Goal: Information Seeking & Learning: Learn about a topic

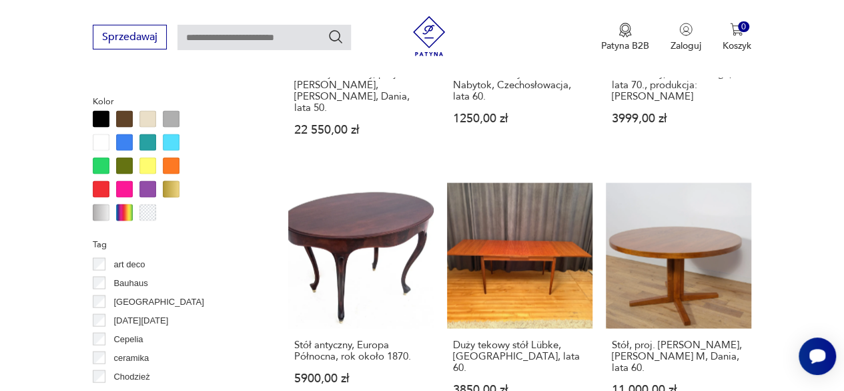
scroll to position [1221, 0]
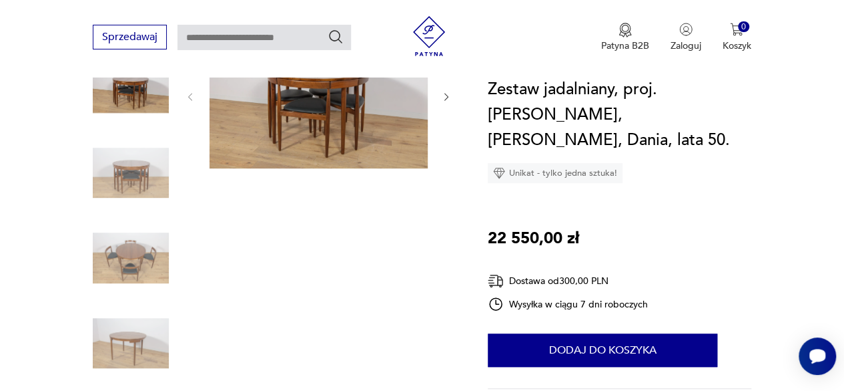
scroll to position [204, 0]
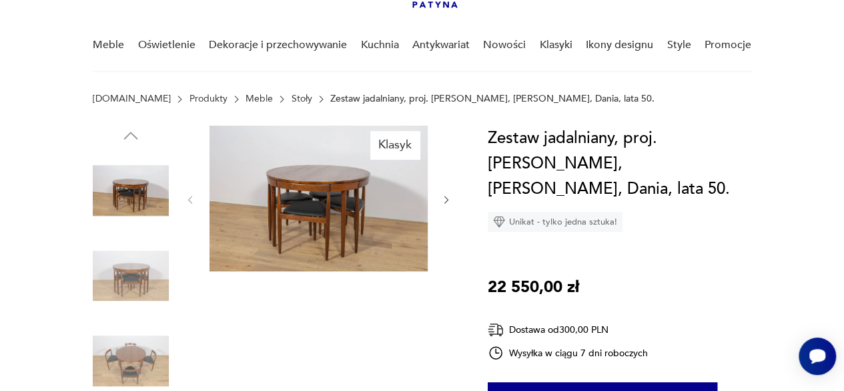
scroll to position [94, 0]
click at [291, 185] on img at bounding box center [319, 199] width 218 height 146
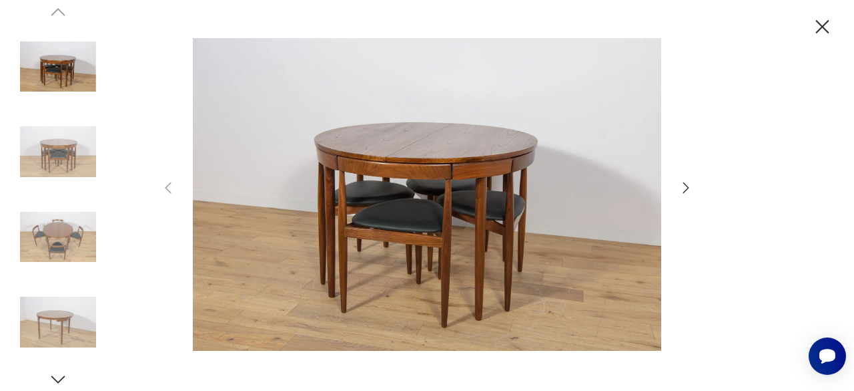
click at [689, 183] on icon "button" at bounding box center [686, 188] width 16 height 16
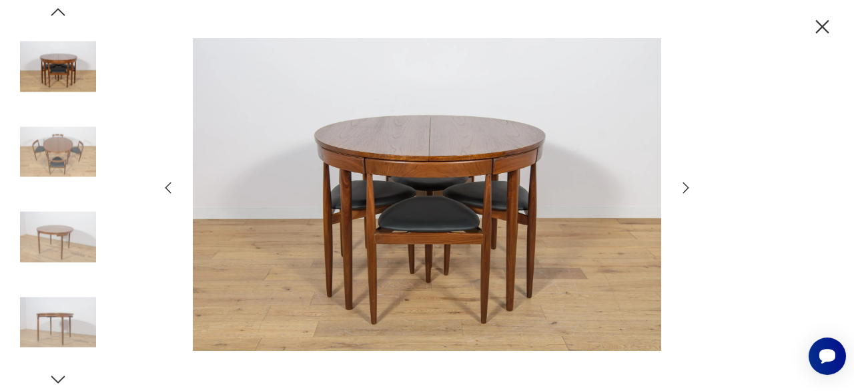
click at [689, 183] on icon "button" at bounding box center [686, 188] width 16 height 16
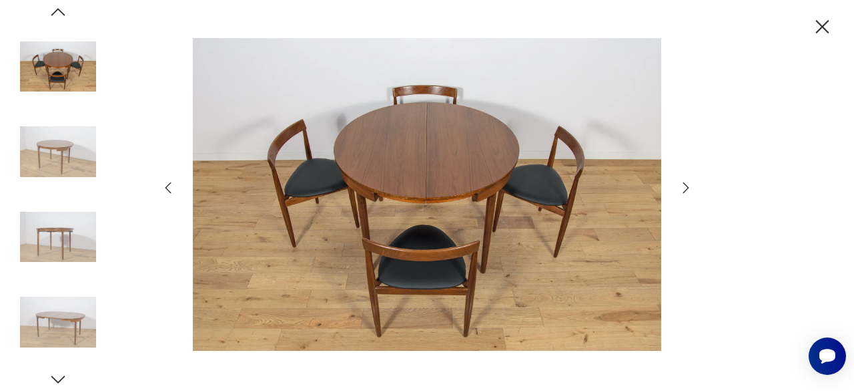
click at [832, 21] on icon "button" at bounding box center [822, 26] width 23 height 23
